Goal: Task Accomplishment & Management: Complete application form

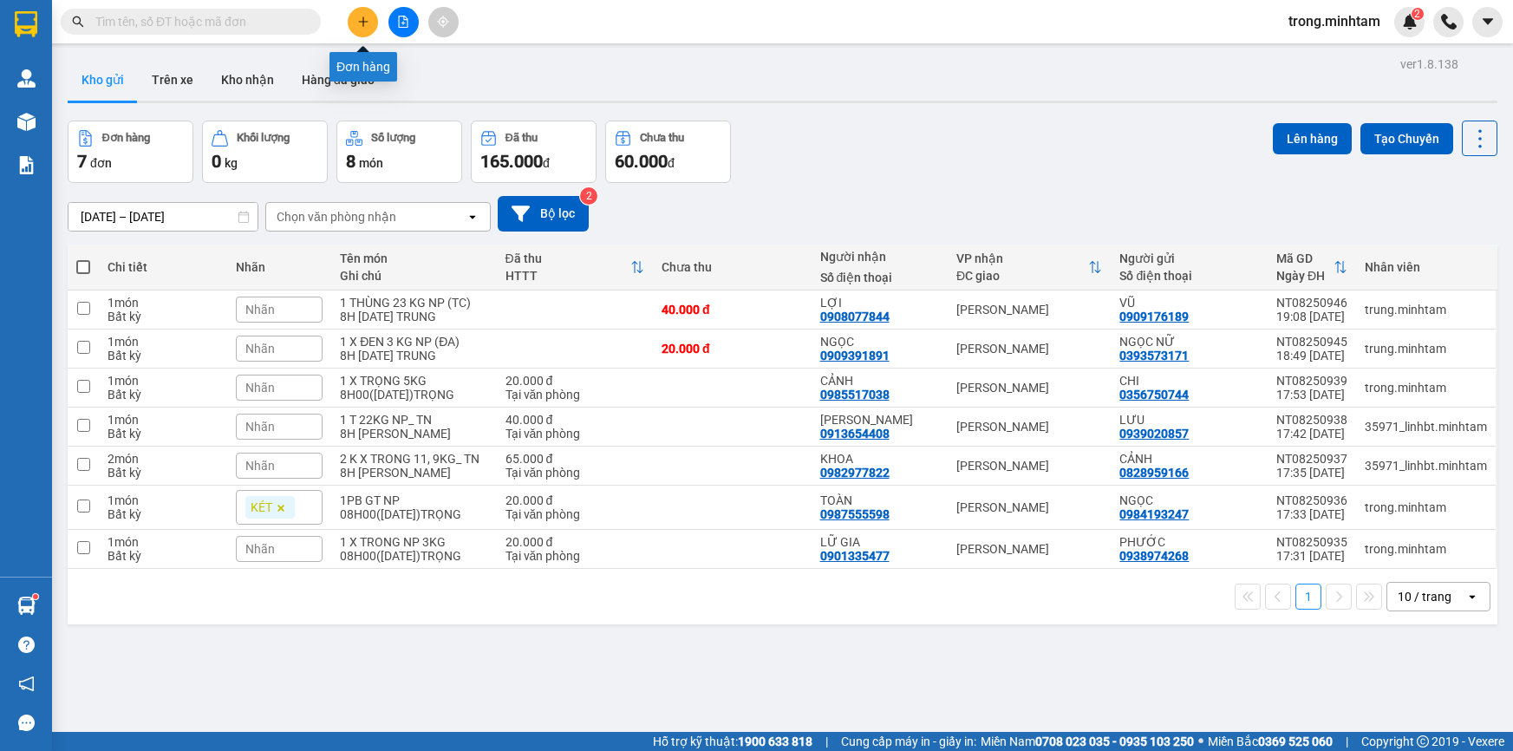
click at [366, 8] on button at bounding box center [363, 22] width 30 height 30
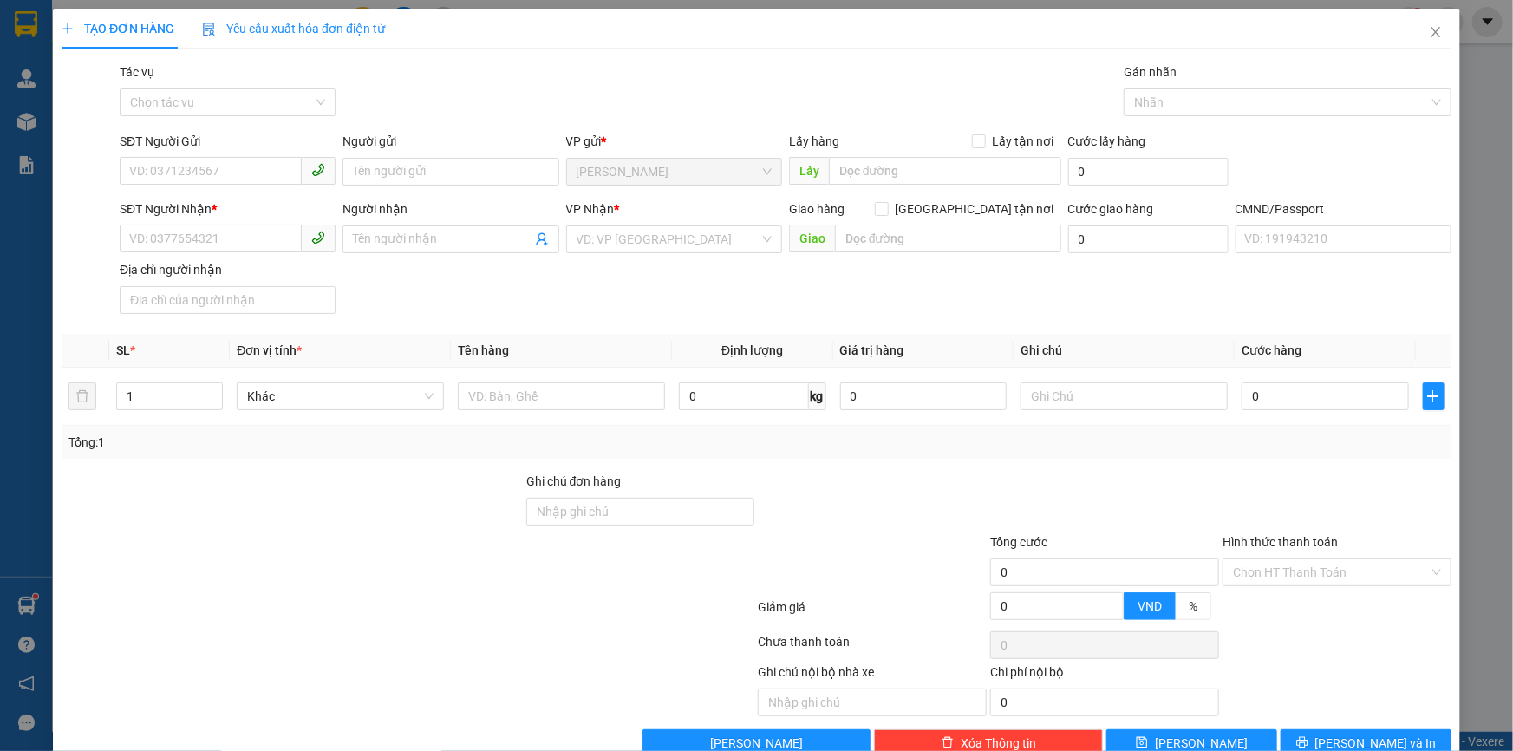
type input "0"
type input "8"
click at [224, 205] on div "0962770578 - NAM" at bounding box center [225, 206] width 193 height 19
type input "0962770578"
type input "NAM"
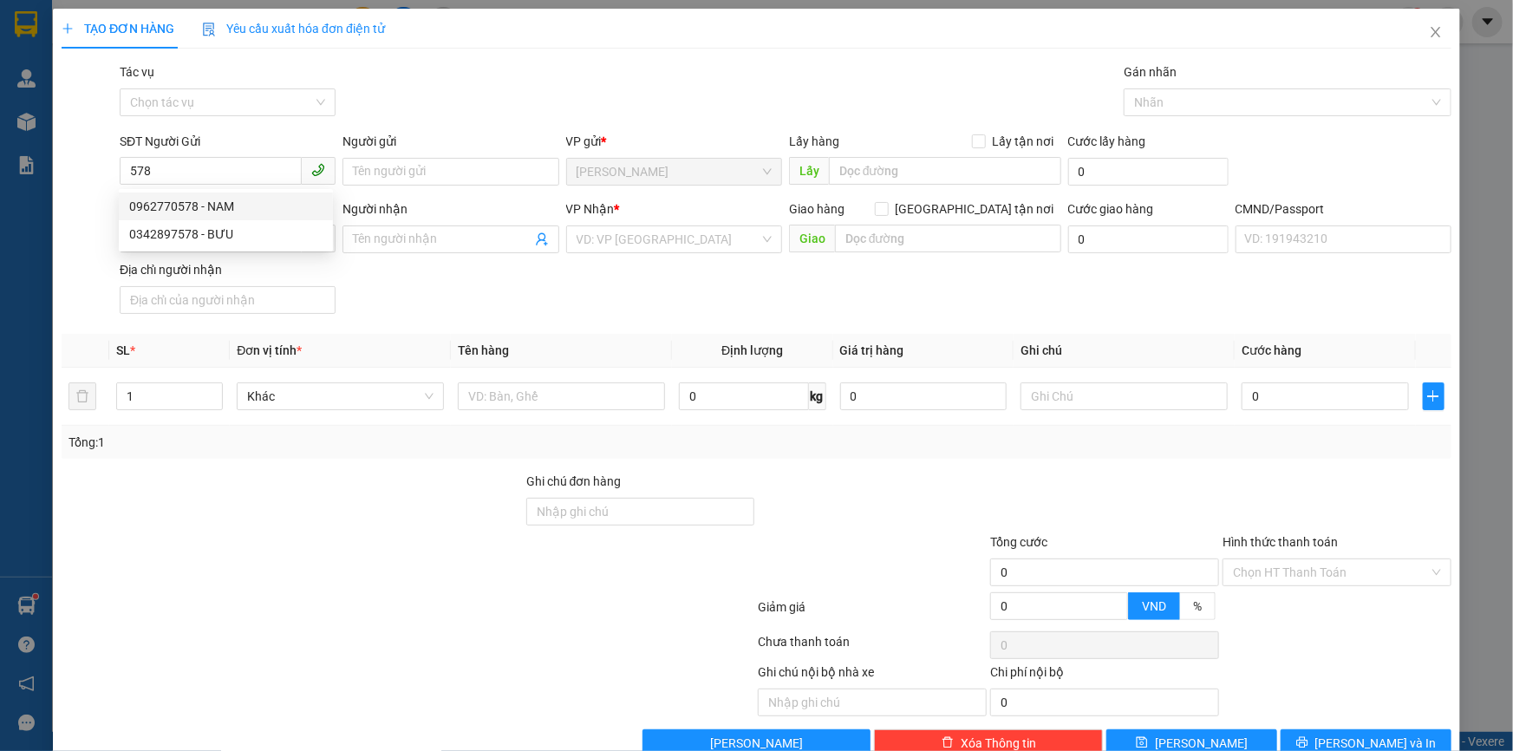
type input "0931840626"
type input "THÔNG"
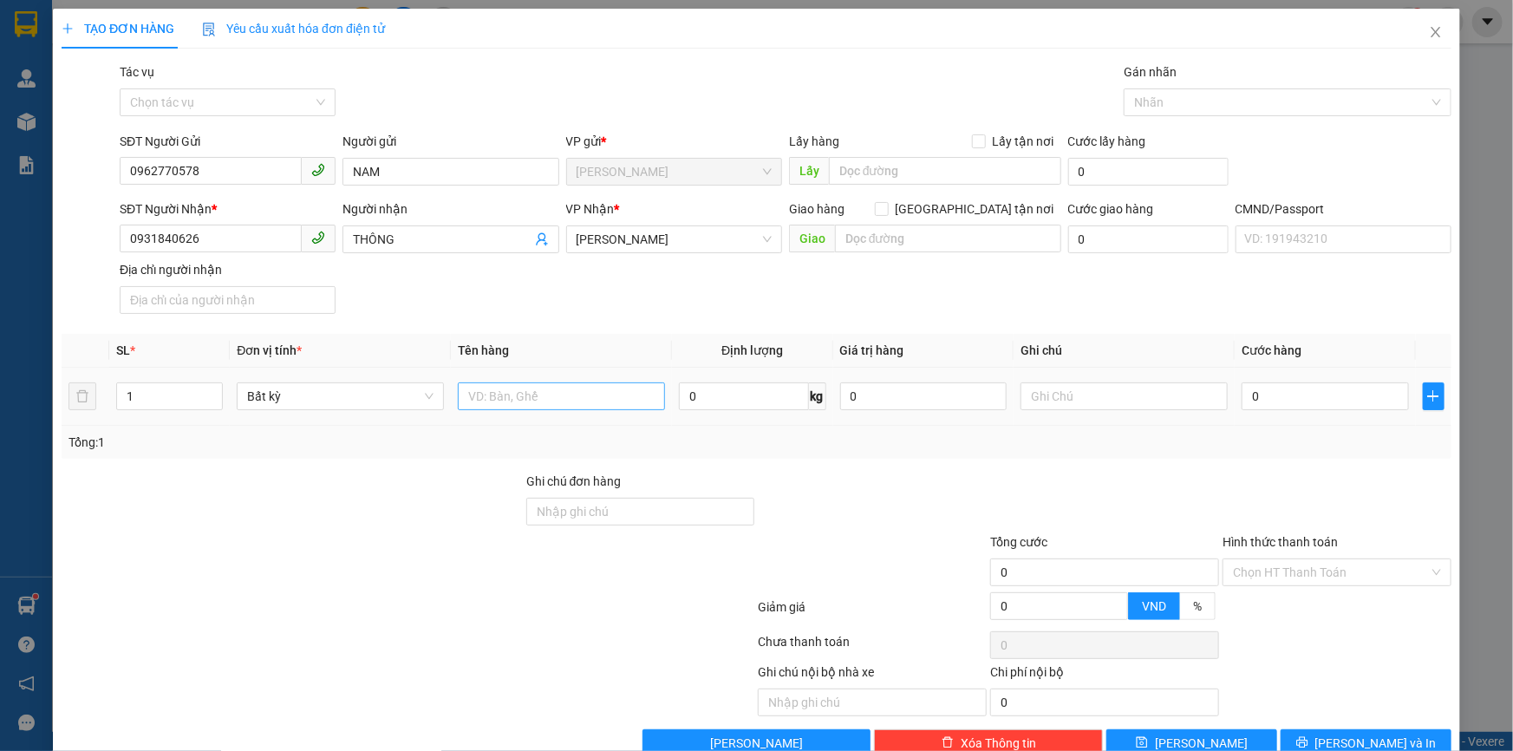
type input "0962770578"
click at [535, 394] on input "text" at bounding box center [561, 396] width 207 height 28
type input "1 PBGT NP"
type input "08H00([DATE])TRỌNG"
type input "2"
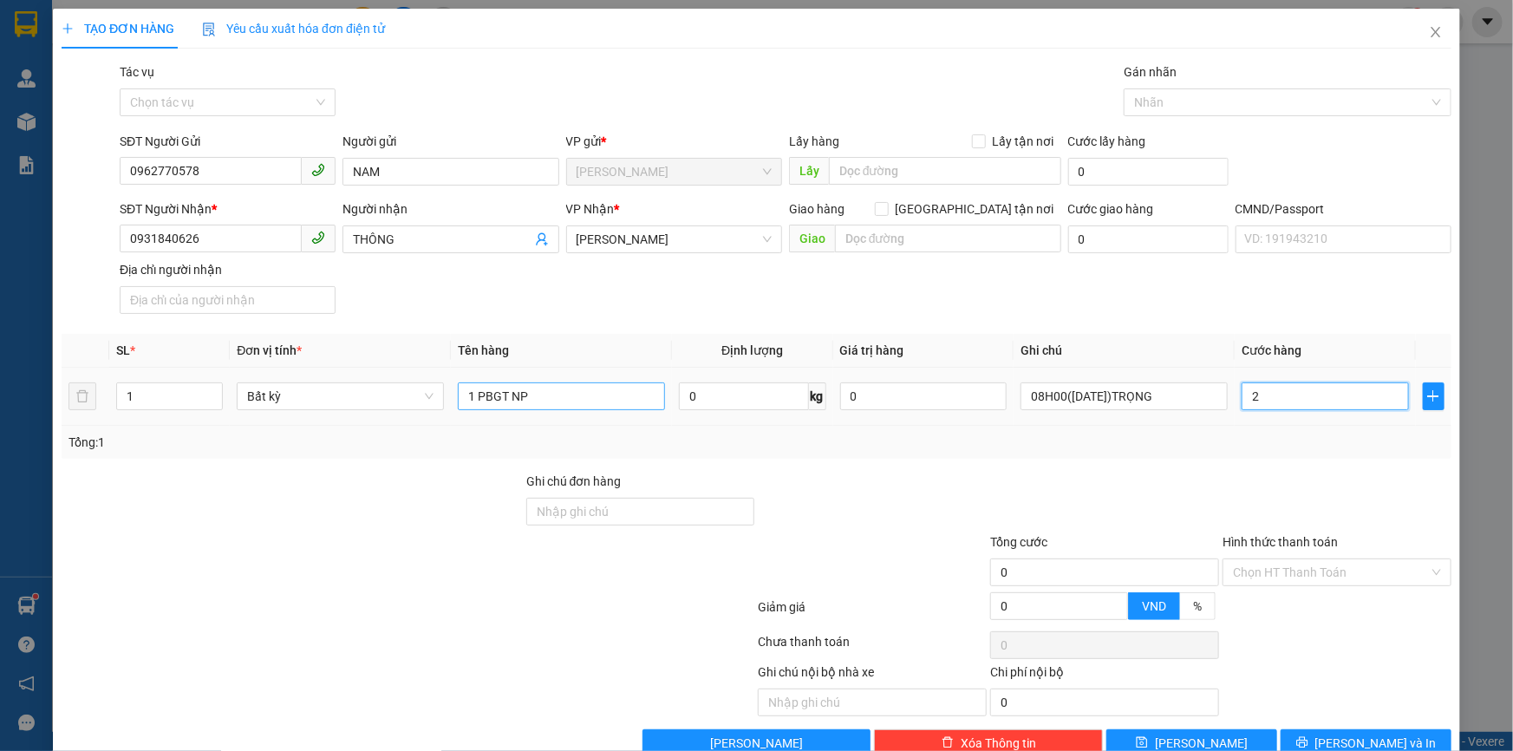
type input "2"
type input "20"
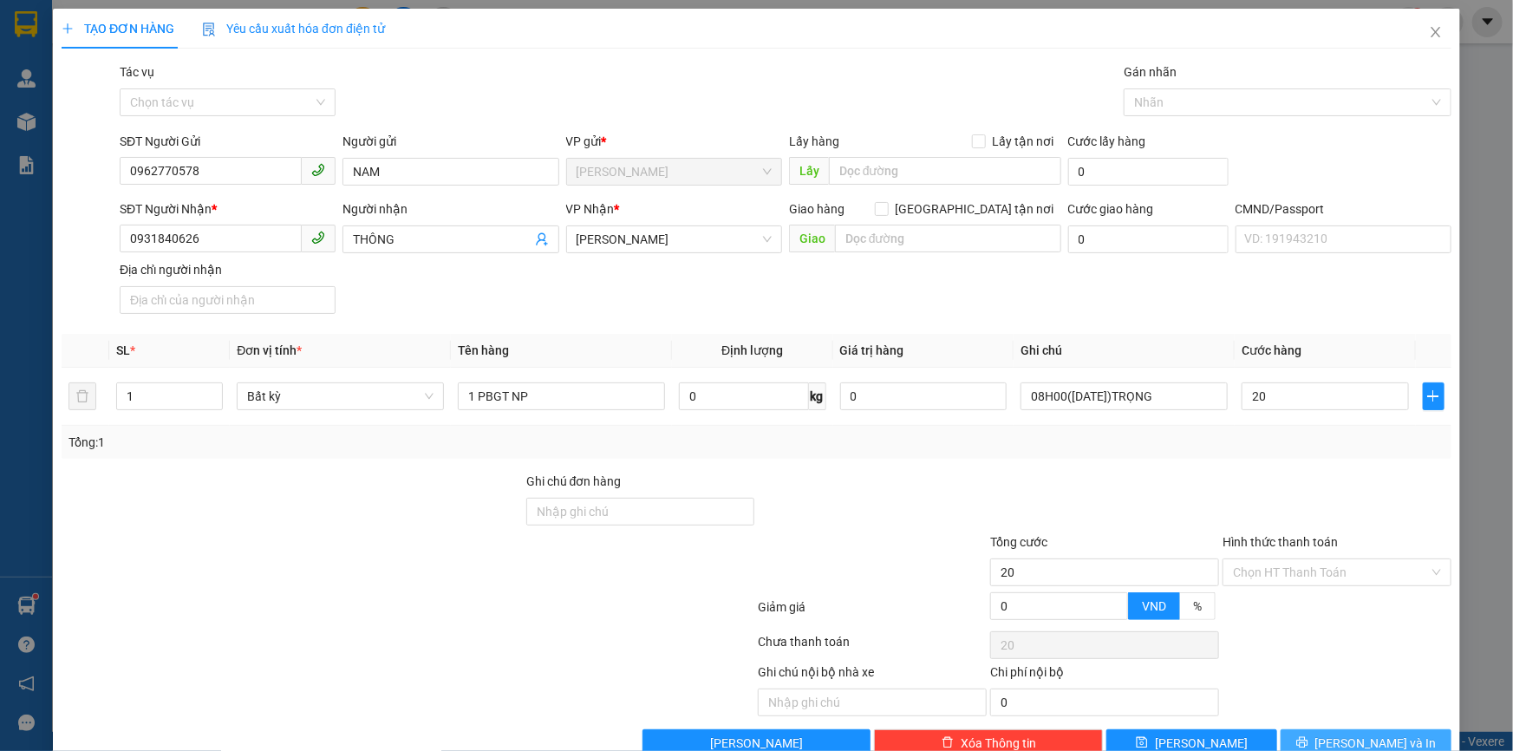
type input "20.000"
click at [1353, 733] on button "[PERSON_NAME] và In" at bounding box center [1366, 743] width 171 height 28
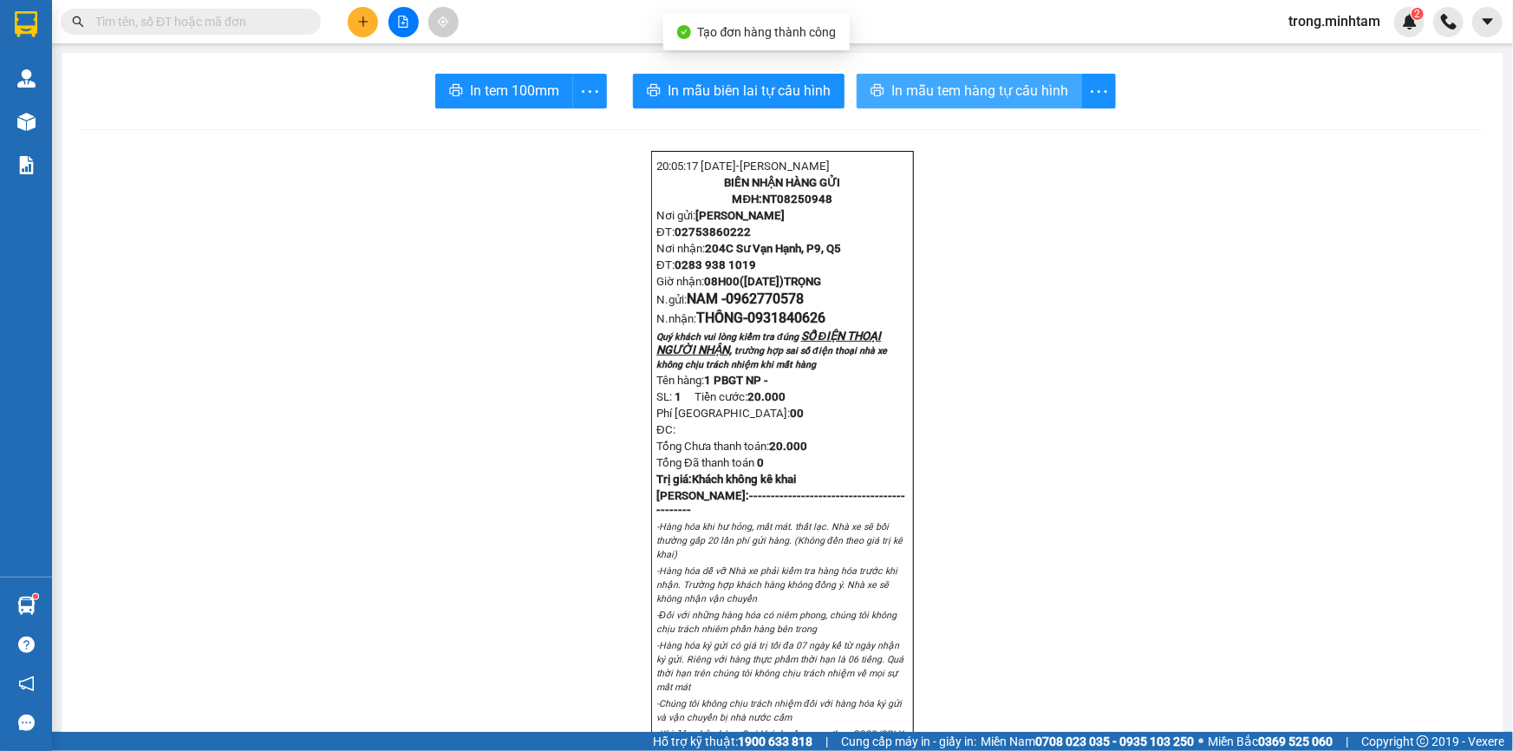
click at [1015, 95] on span "In mẫu tem hàng tự cấu hình" at bounding box center [979, 91] width 177 height 22
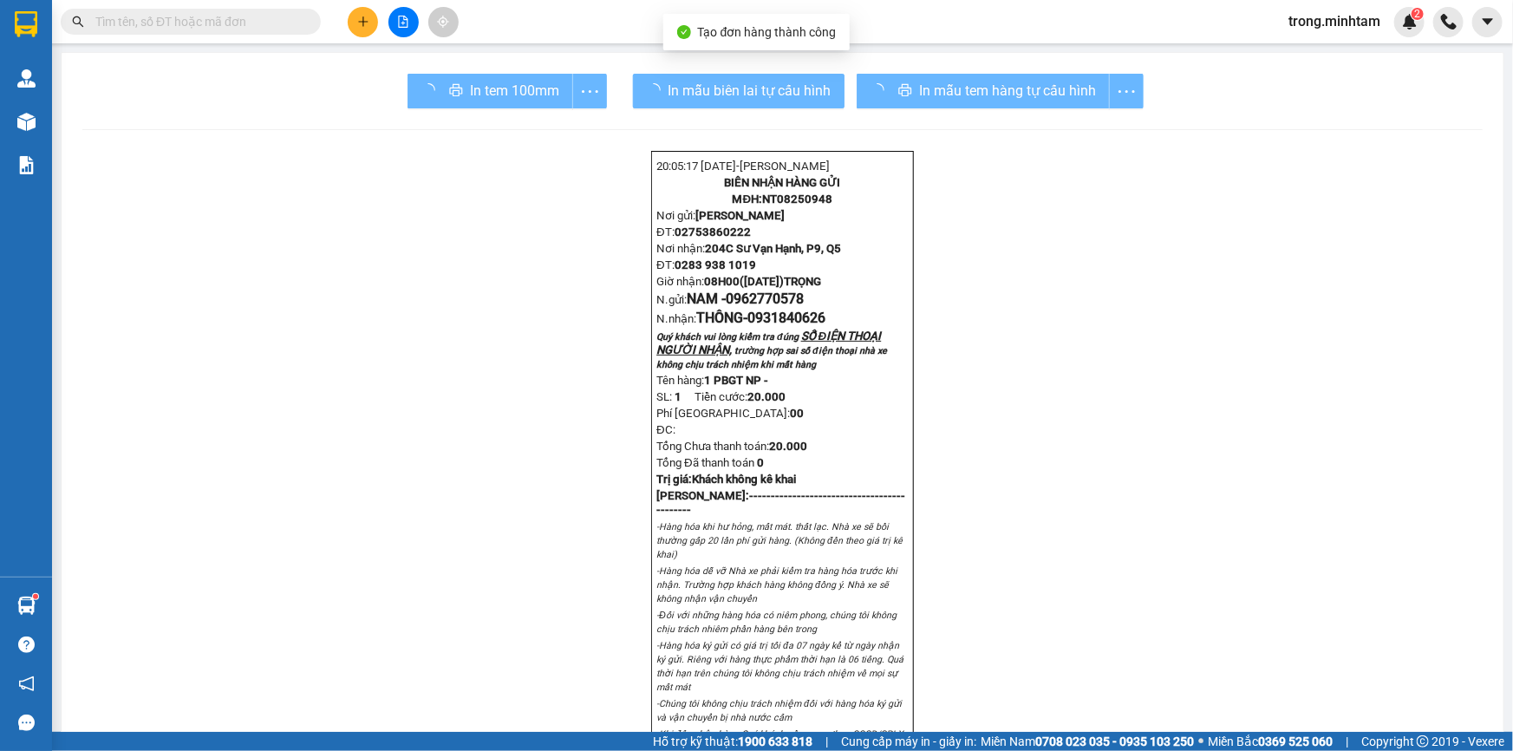
drag, startPoint x: 919, startPoint y: 83, endPoint x: 520, endPoint y: 85, distance: 398.8
click at [520, 85] on div "In tem 100mm" at bounding box center [506, 91] width 199 height 35
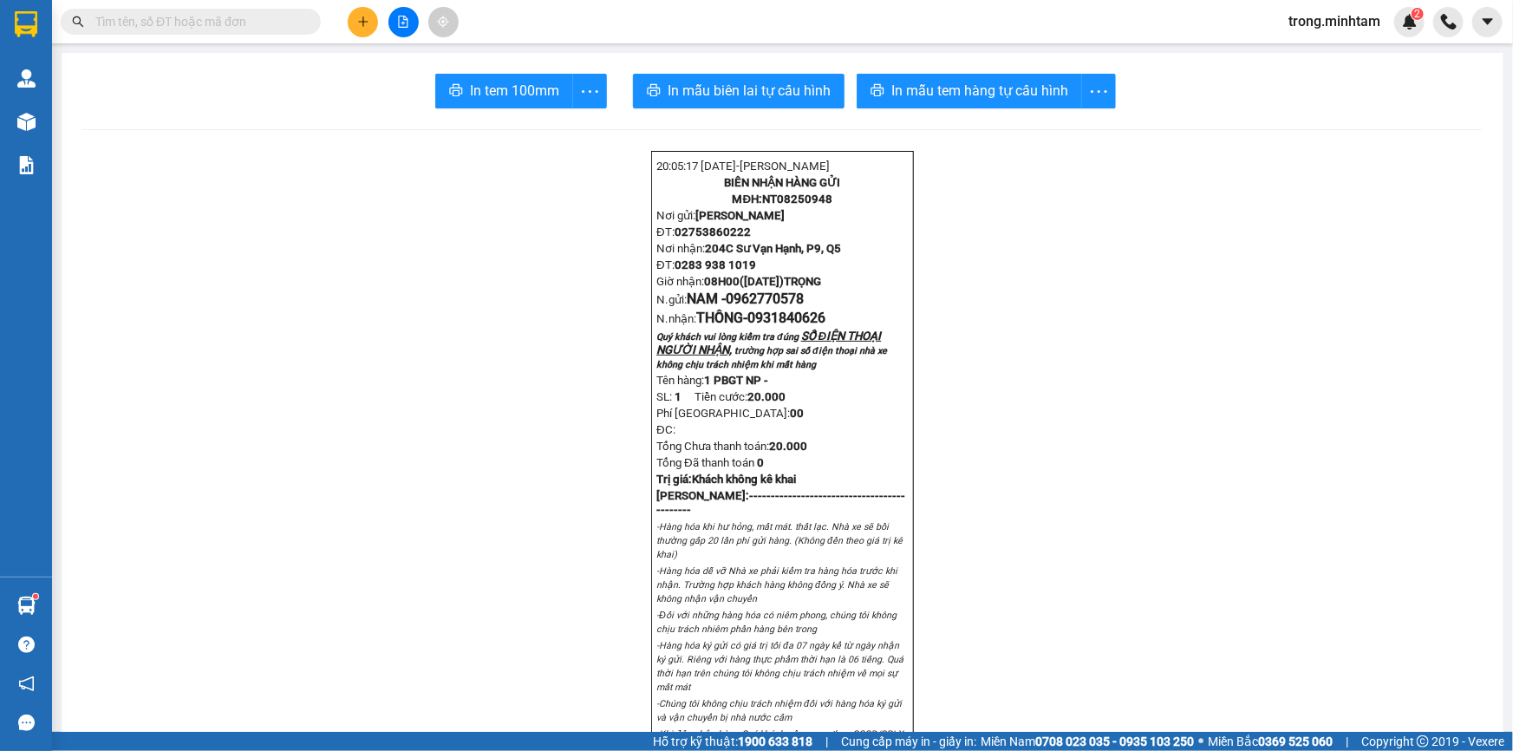
click at [527, 80] on span "In tem 100mm" at bounding box center [514, 91] width 89 height 22
